Goal: Task Accomplishment & Management: Use online tool/utility

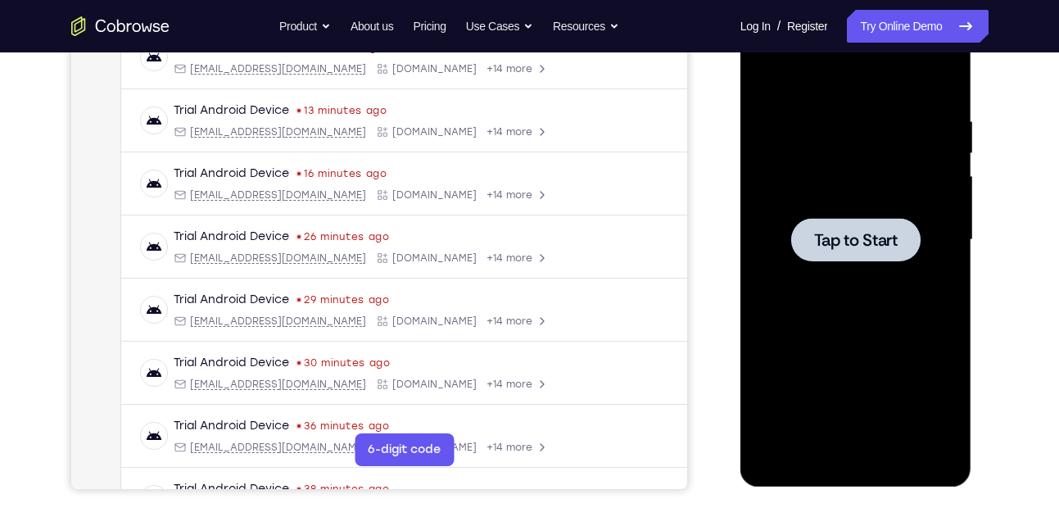
click at [786, 278] on div at bounding box center [856, 240] width 206 height 459
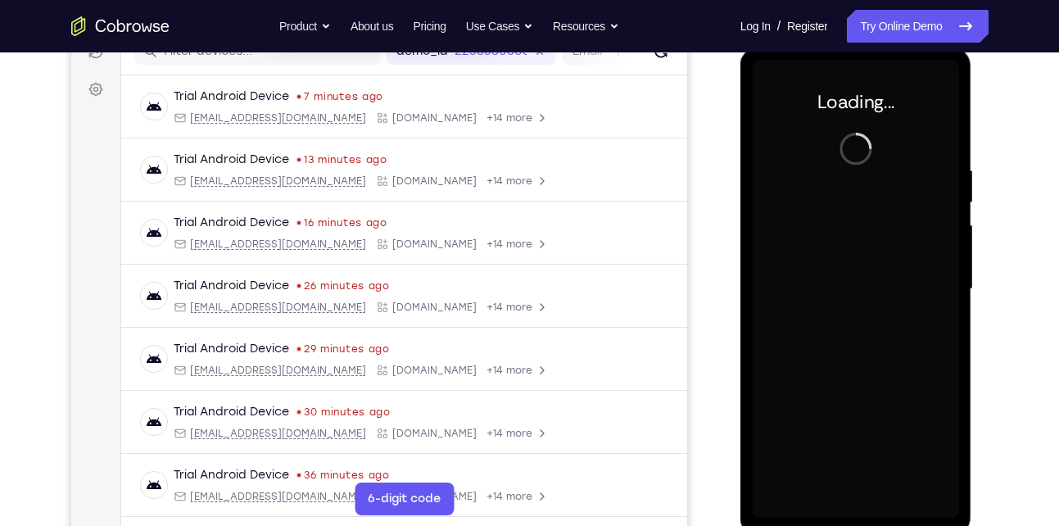
scroll to position [221, 0]
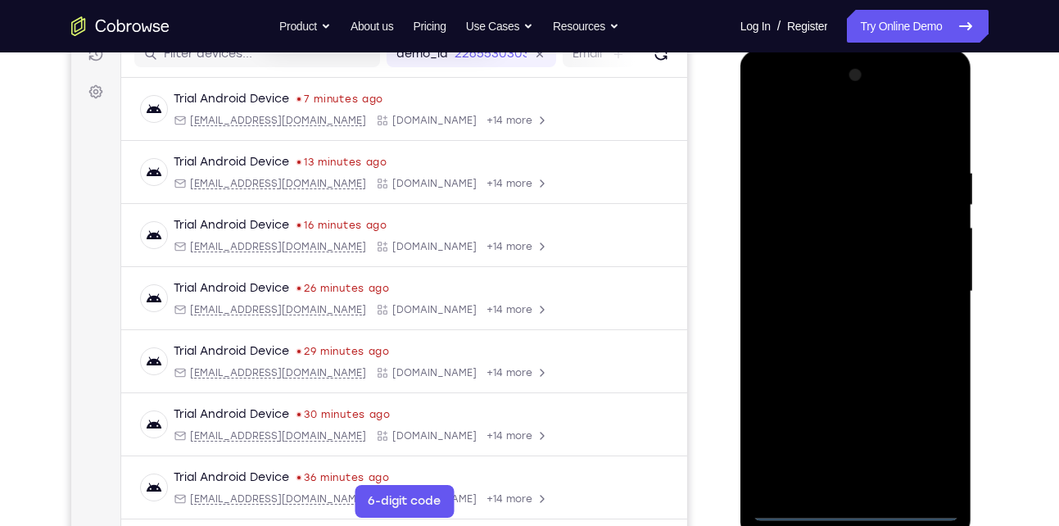
click at [864, 506] on div at bounding box center [856, 291] width 206 height 459
click at [856, 506] on div at bounding box center [856, 291] width 206 height 459
click at [849, 507] on div at bounding box center [856, 291] width 206 height 459
click at [854, 509] on div at bounding box center [856, 291] width 206 height 459
click at [919, 431] on div at bounding box center [856, 291] width 206 height 459
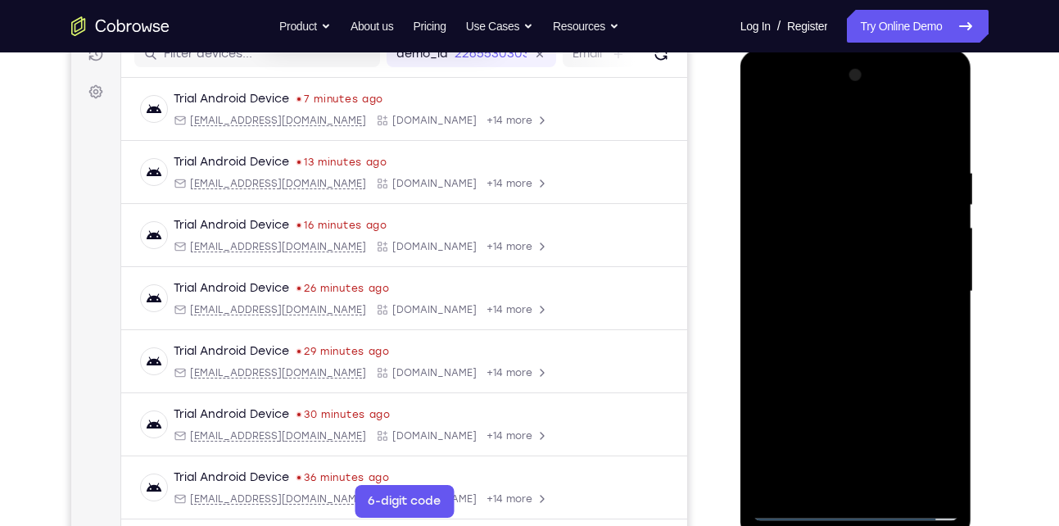
click at [849, 127] on div at bounding box center [856, 291] width 206 height 459
click at [863, 136] on div at bounding box center [856, 291] width 206 height 459
click at [927, 284] on div at bounding box center [856, 291] width 206 height 459
click at [896, 321] on div at bounding box center [856, 291] width 206 height 459
click at [926, 283] on div at bounding box center [856, 291] width 206 height 459
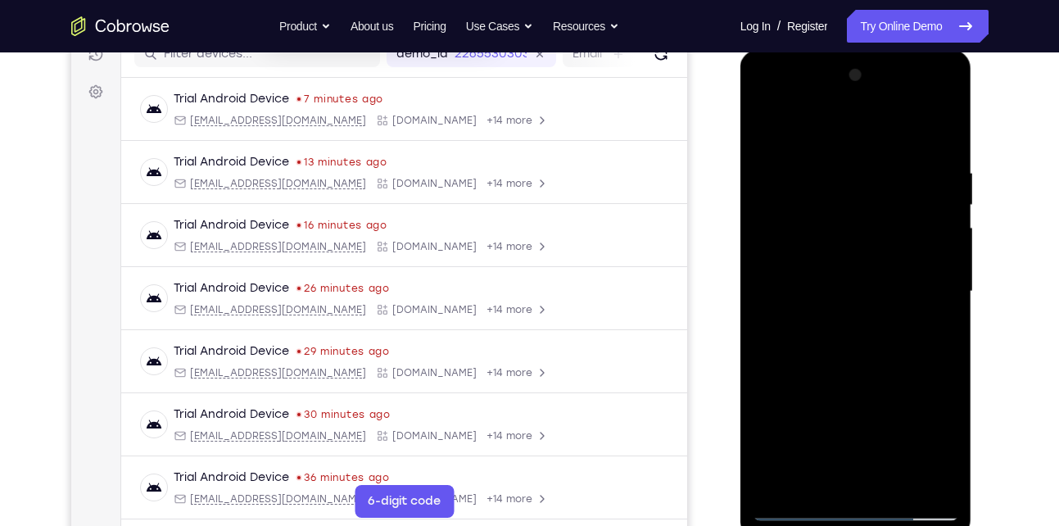
click at [835, 481] on div at bounding box center [856, 291] width 206 height 459
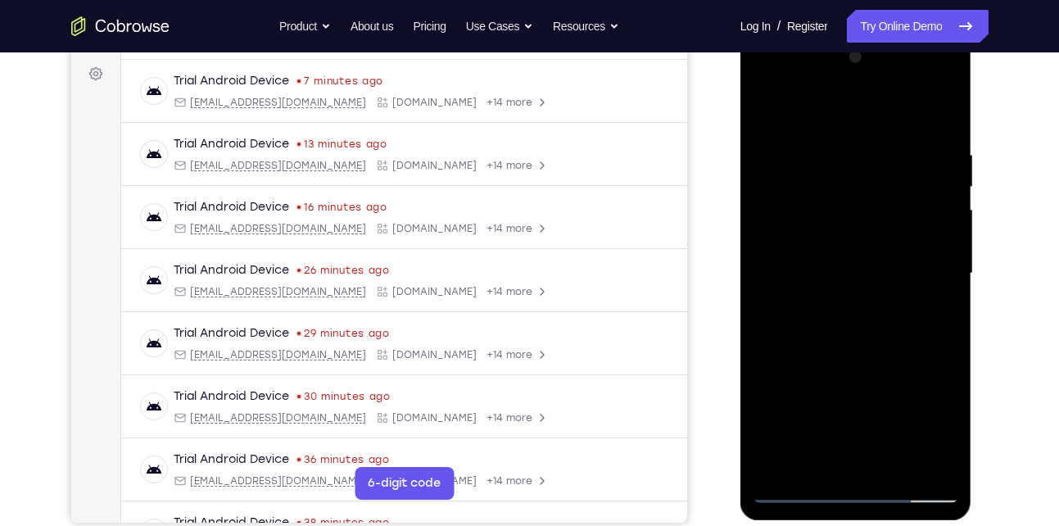
scroll to position [240, 0]
click at [839, 261] on div at bounding box center [856, 272] width 206 height 459
click at [836, 266] on div at bounding box center [856, 272] width 206 height 459
click at [820, 268] on div at bounding box center [856, 272] width 206 height 459
click at [813, 268] on div at bounding box center [856, 272] width 206 height 459
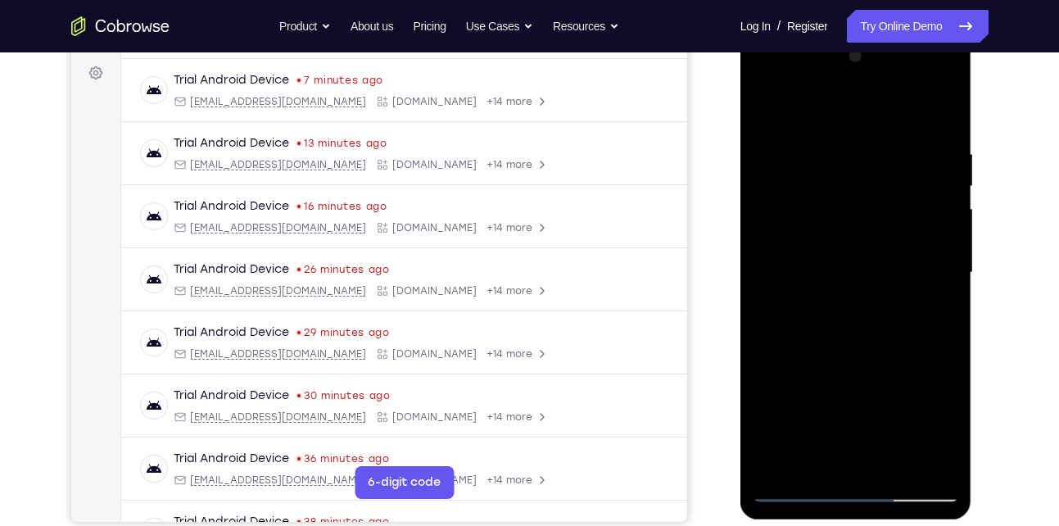
click at [822, 328] on div at bounding box center [856, 272] width 206 height 459
click at [814, 278] on div at bounding box center [856, 272] width 206 height 459
click at [805, 273] on div at bounding box center [856, 272] width 206 height 459
click at [845, 313] on div at bounding box center [856, 272] width 206 height 459
click at [832, 347] on div at bounding box center [856, 272] width 206 height 459
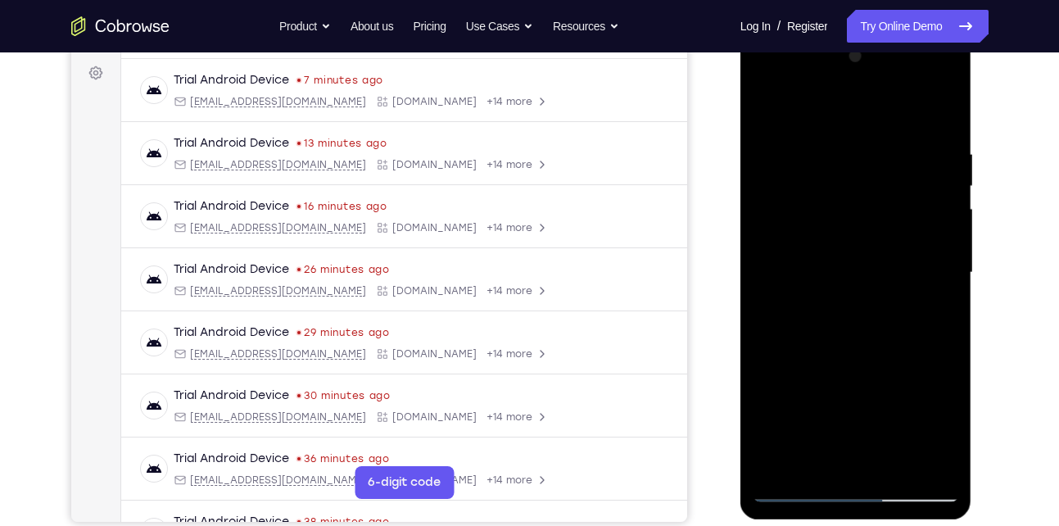
drag, startPoint x: 802, startPoint y: 125, endPoint x: 787, endPoint y: 68, distance: 58.4
click at [787, 68] on div at bounding box center [856, 272] width 206 height 459
click at [891, 468] on div at bounding box center [856, 272] width 206 height 459
click at [830, 356] on div at bounding box center [856, 272] width 206 height 459
click at [824, 282] on div at bounding box center [856, 272] width 206 height 459
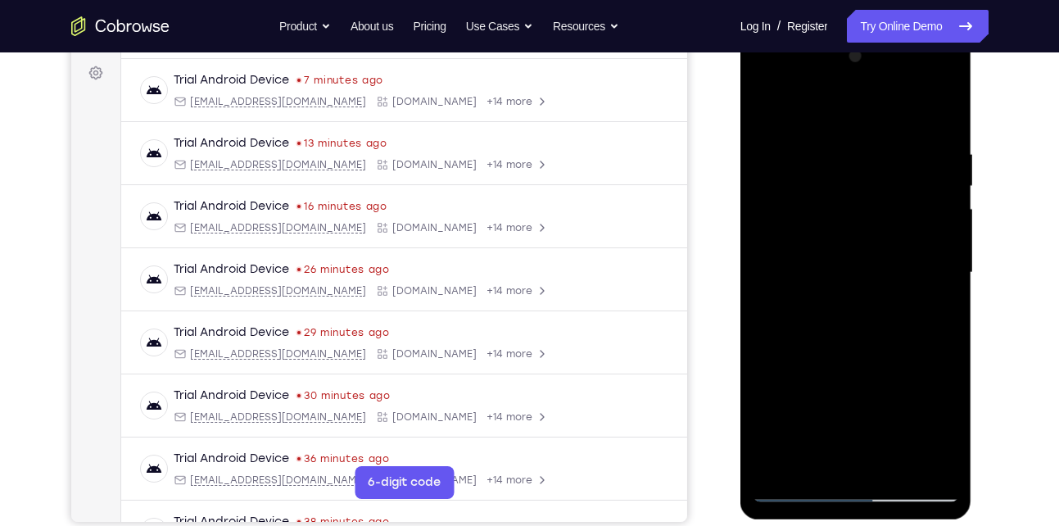
click at [803, 458] on div at bounding box center [856, 272] width 206 height 459
click at [766, 111] on div at bounding box center [856, 272] width 206 height 459
click at [839, 364] on div at bounding box center [856, 272] width 206 height 459
click at [823, 463] on div at bounding box center [856, 272] width 206 height 459
click at [813, 463] on div at bounding box center [856, 272] width 206 height 459
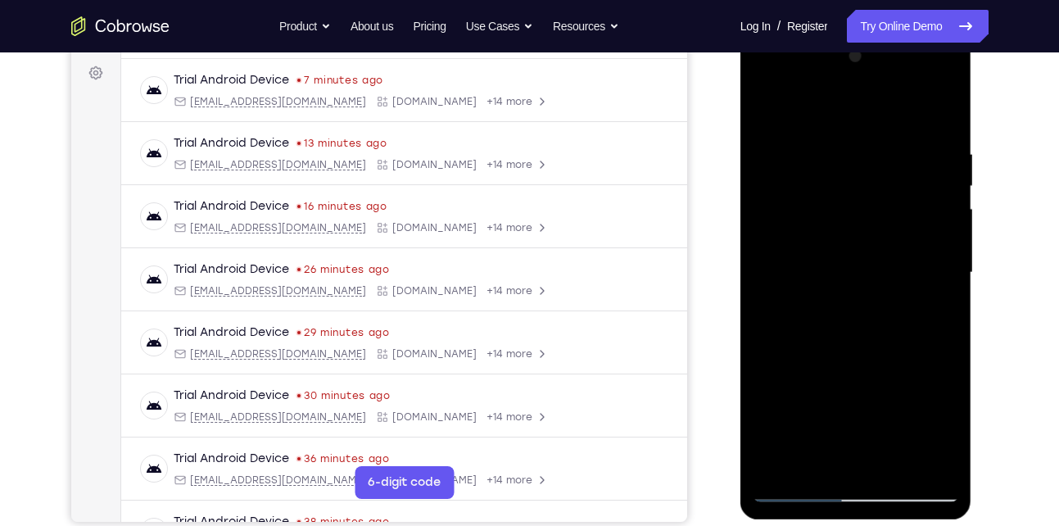
click at [906, 364] on div at bounding box center [856, 272] width 206 height 459
click at [934, 301] on div at bounding box center [856, 272] width 206 height 459
click at [770, 106] on div at bounding box center [856, 272] width 206 height 459
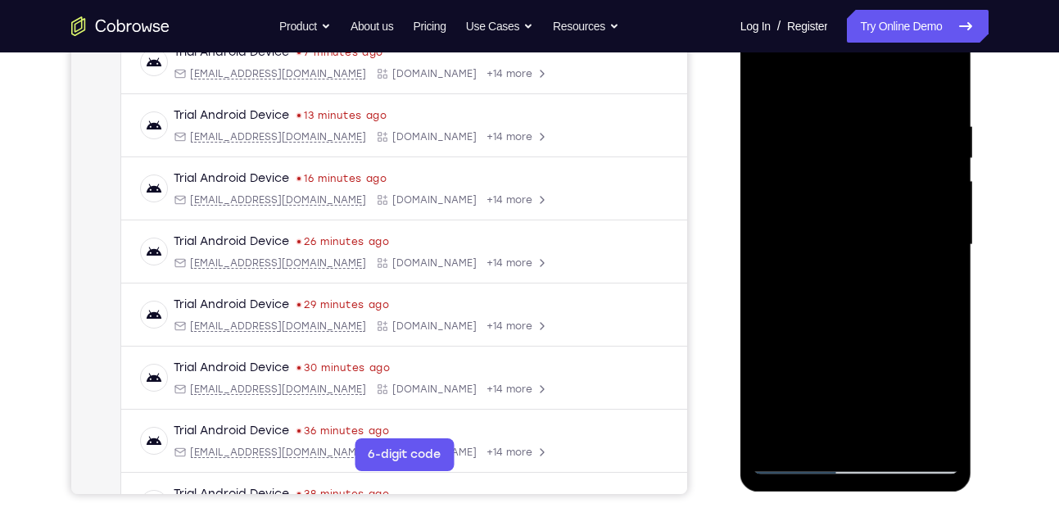
scroll to position [269, 0]
